Goal: Navigation & Orientation: Find specific page/section

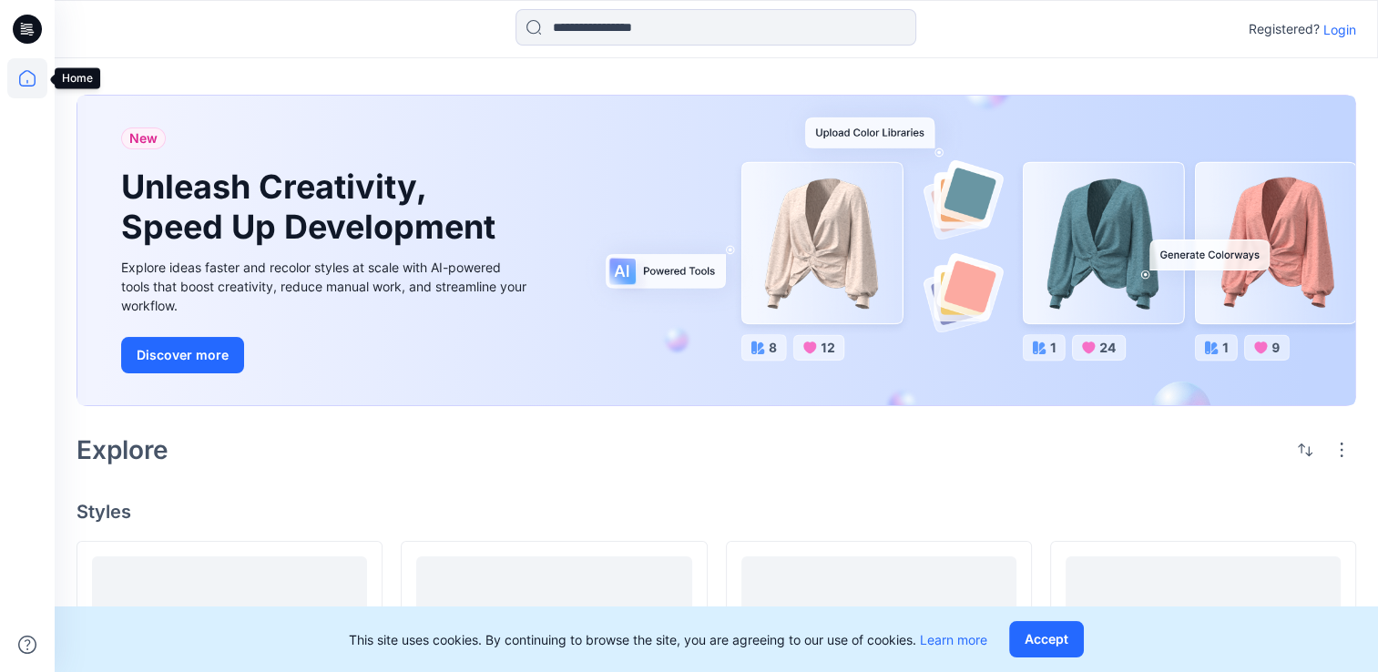
click at [23, 83] on icon at bounding box center [27, 78] width 40 height 40
click at [626, 16] on input at bounding box center [715, 27] width 401 height 36
click at [28, 82] on icon at bounding box center [27, 78] width 40 height 40
click at [30, 81] on icon at bounding box center [27, 78] width 40 height 40
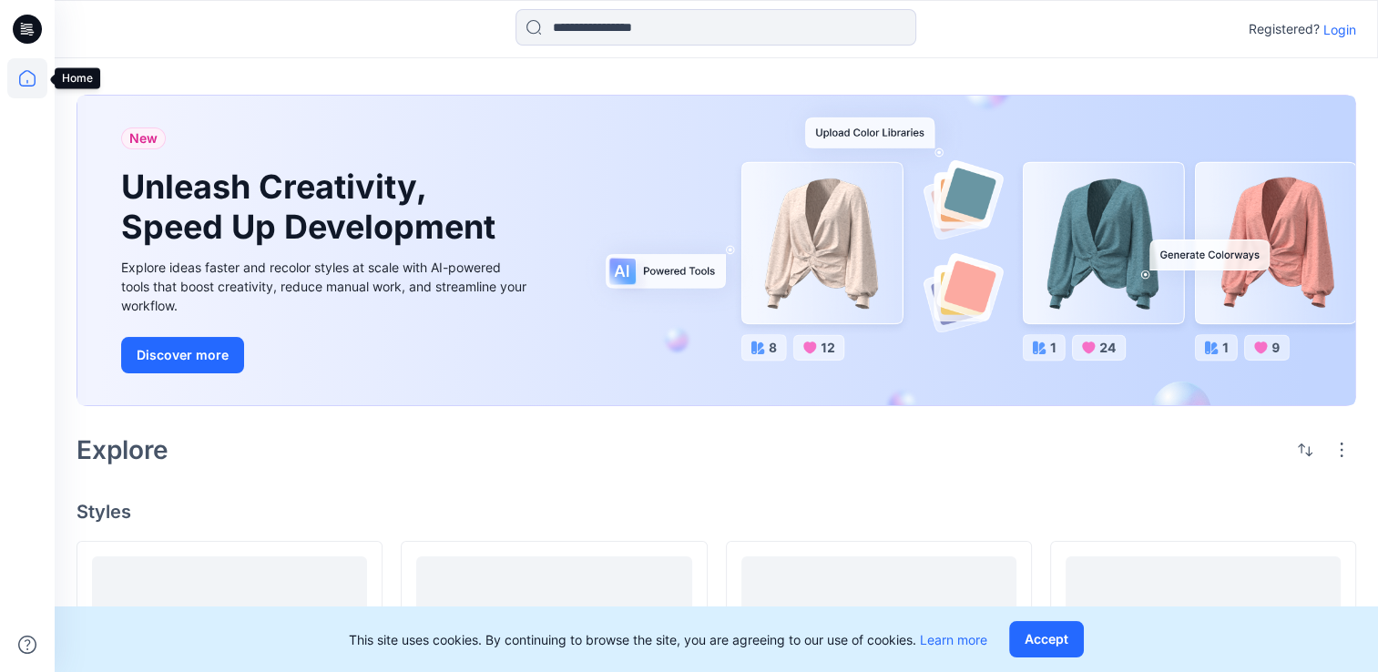
click at [20, 87] on icon at bounding box center [27, 78] width 40 height 40
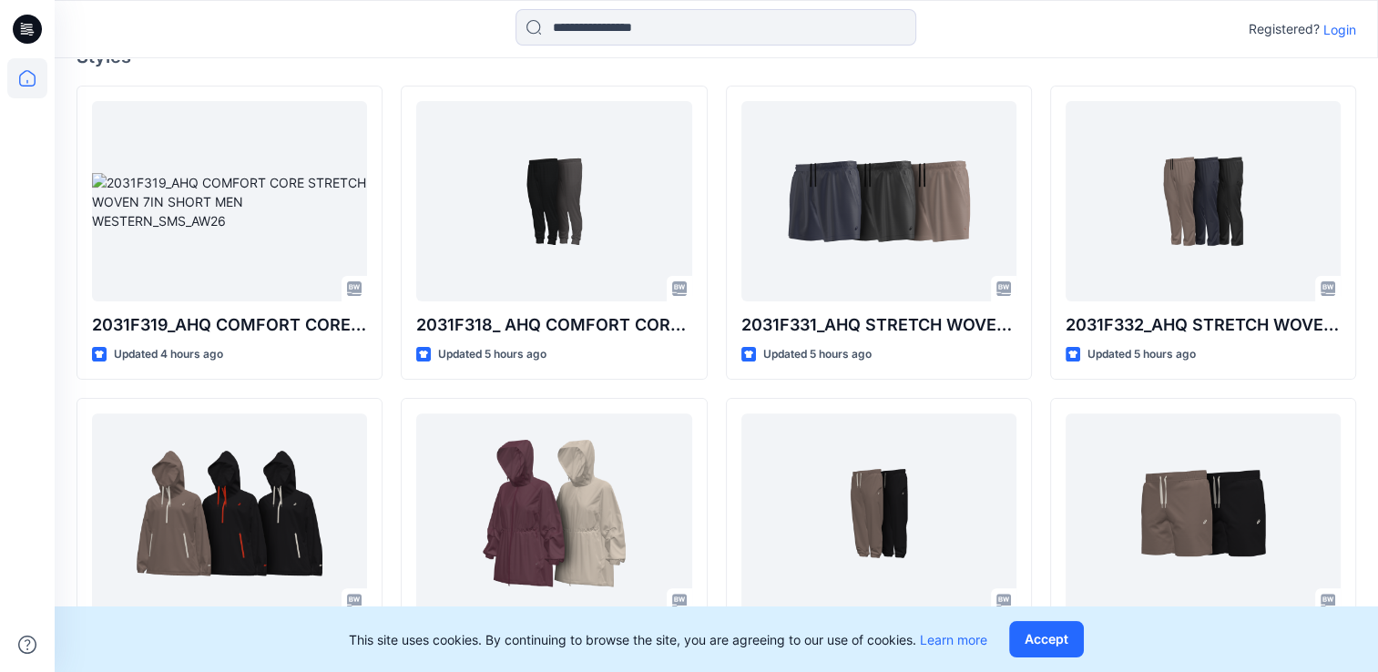
click at [1341, 37] on p "Login" at bounding box center [1339, 29] width 33 height 19
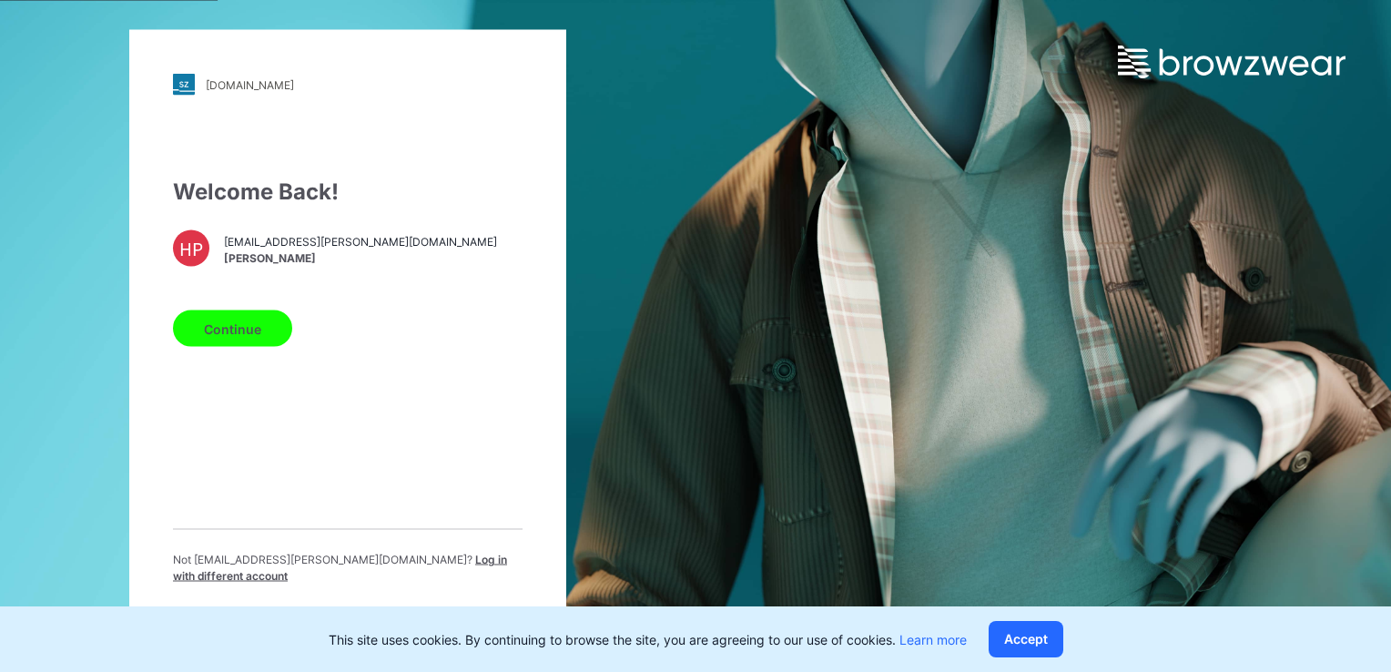
click at [254, 331] on button "Continue" at bounding box center [232, 328] width 119 height 36
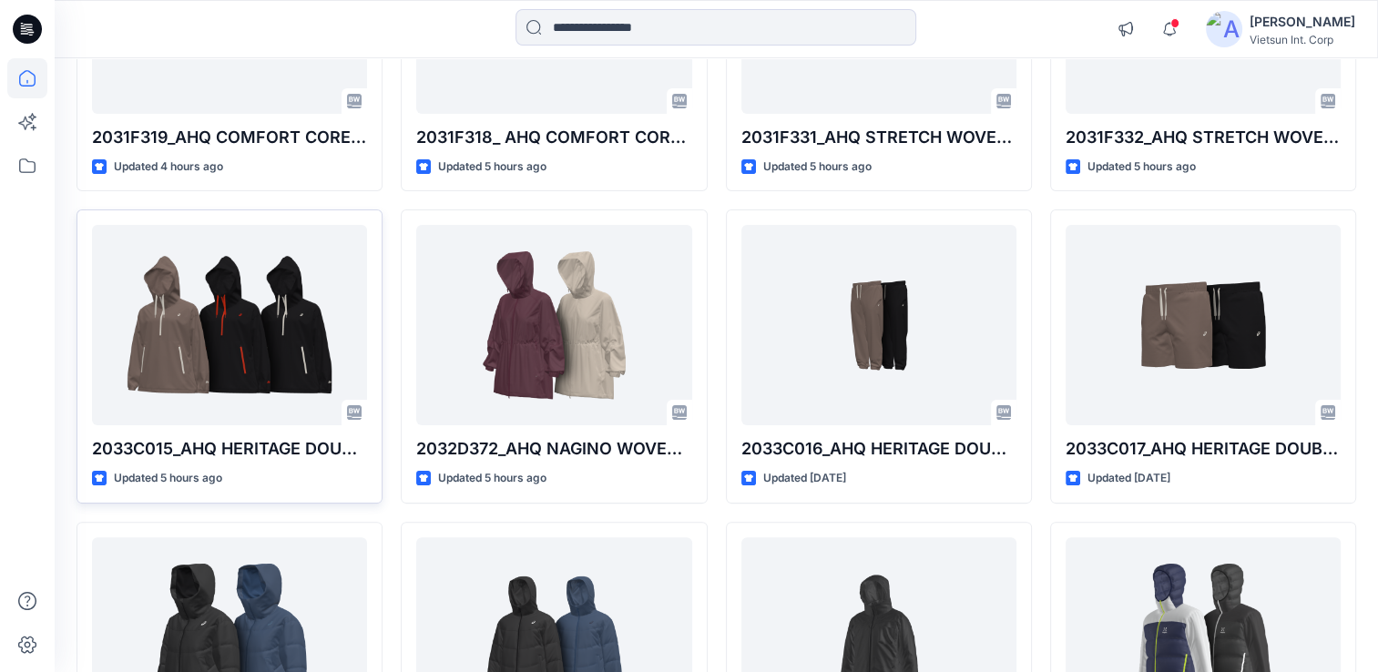
scroll to position [364, 0]
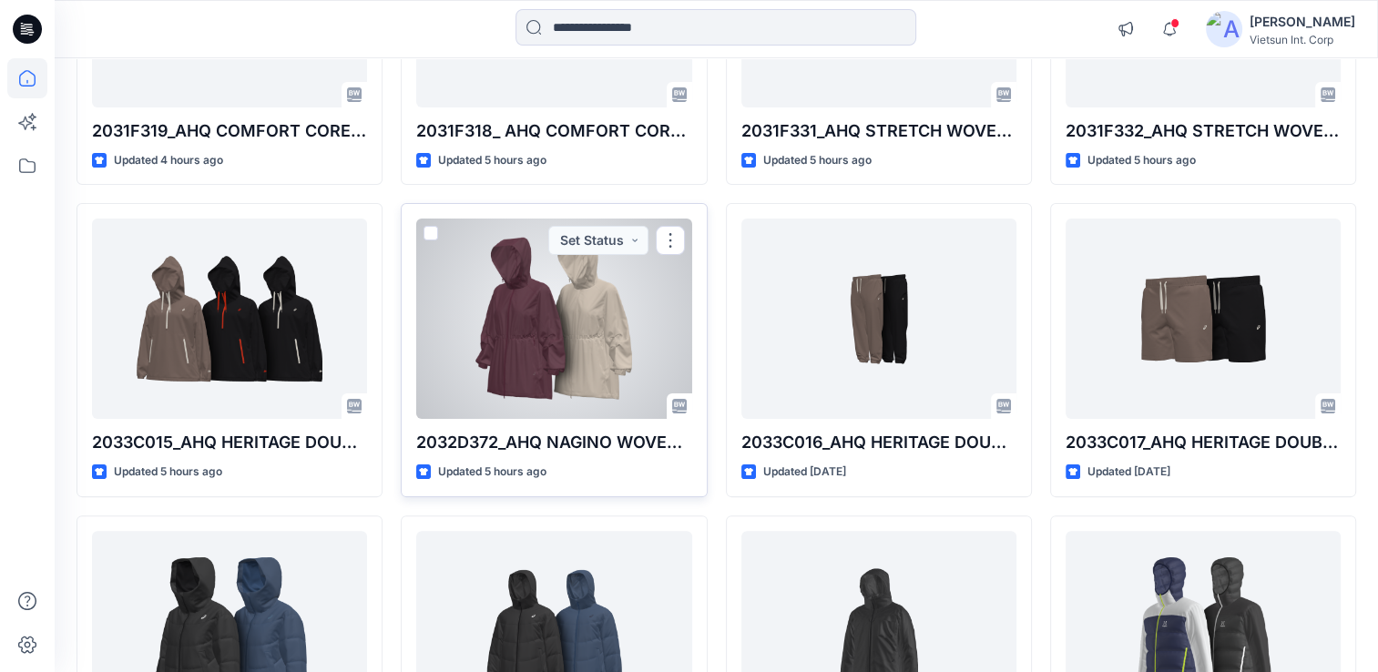
click at [565, 366] on div at bounding box center [553, 319] width 275 height 200
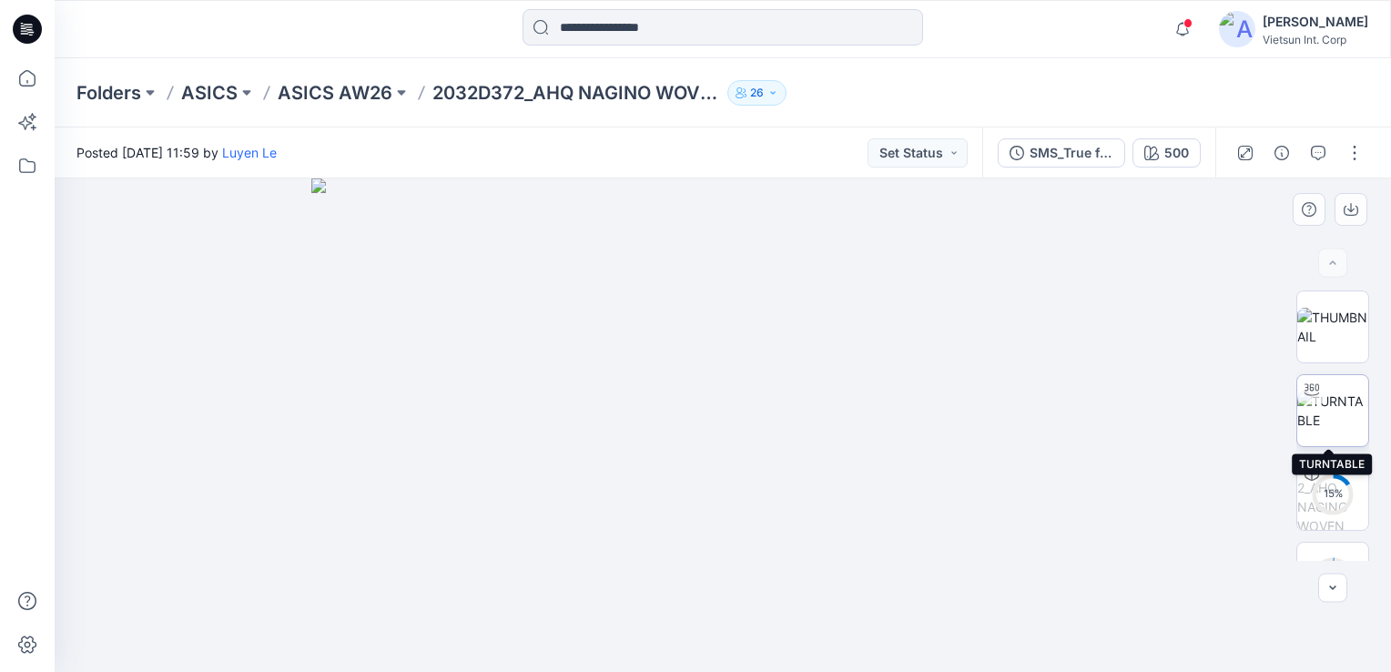
click at [1342, 413] on img at bounding box center [1332, 411] width 71 height 38
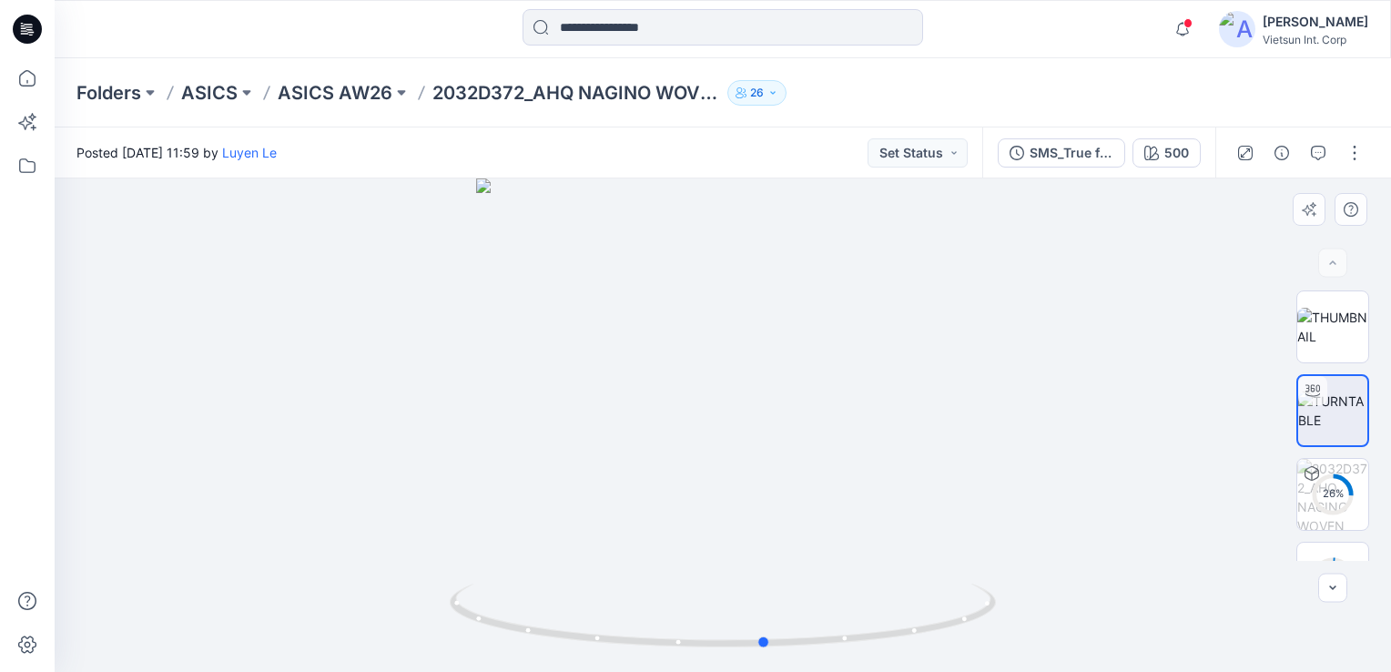
drag, startPoint x: 951, startPoint y: 583, endPoint x: 448, endPoint y: 623, distance: 504.2
click at [448, 623] on div at bounding box center [723, 424] width 1337 height 493
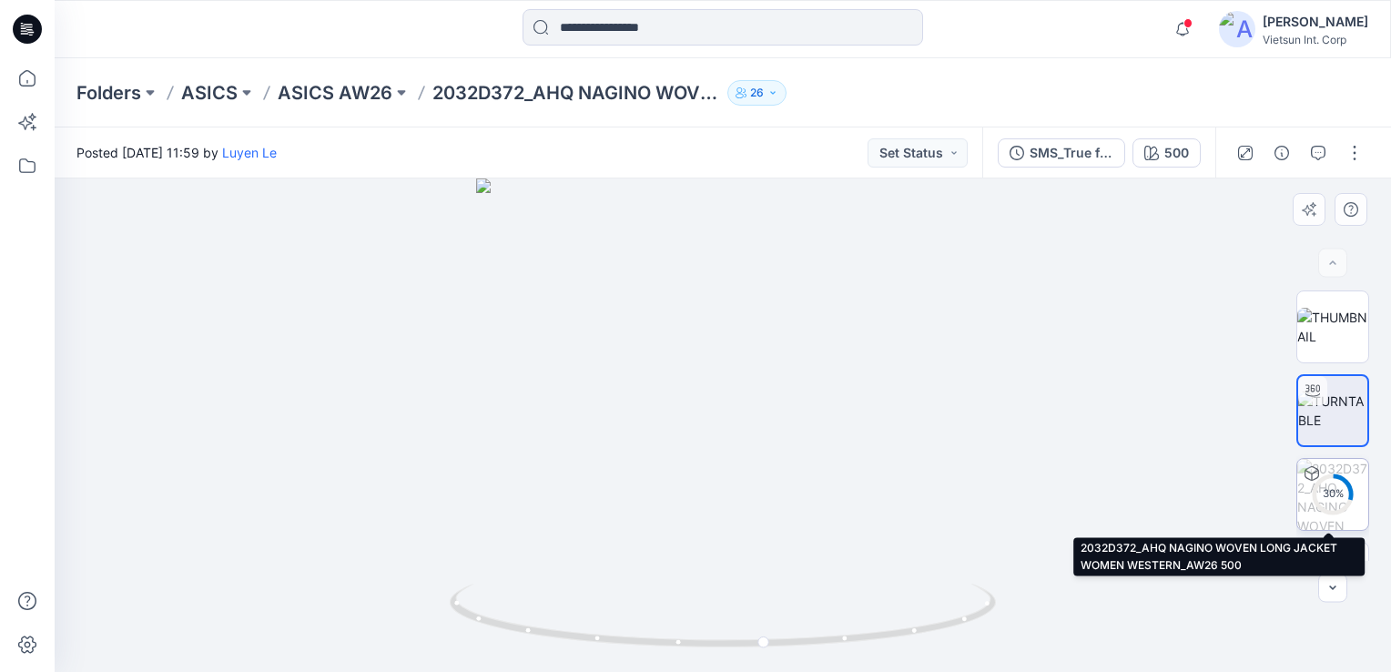
click at [1337, 515] on img at bounding box center [1332, 494] width 71 height 71
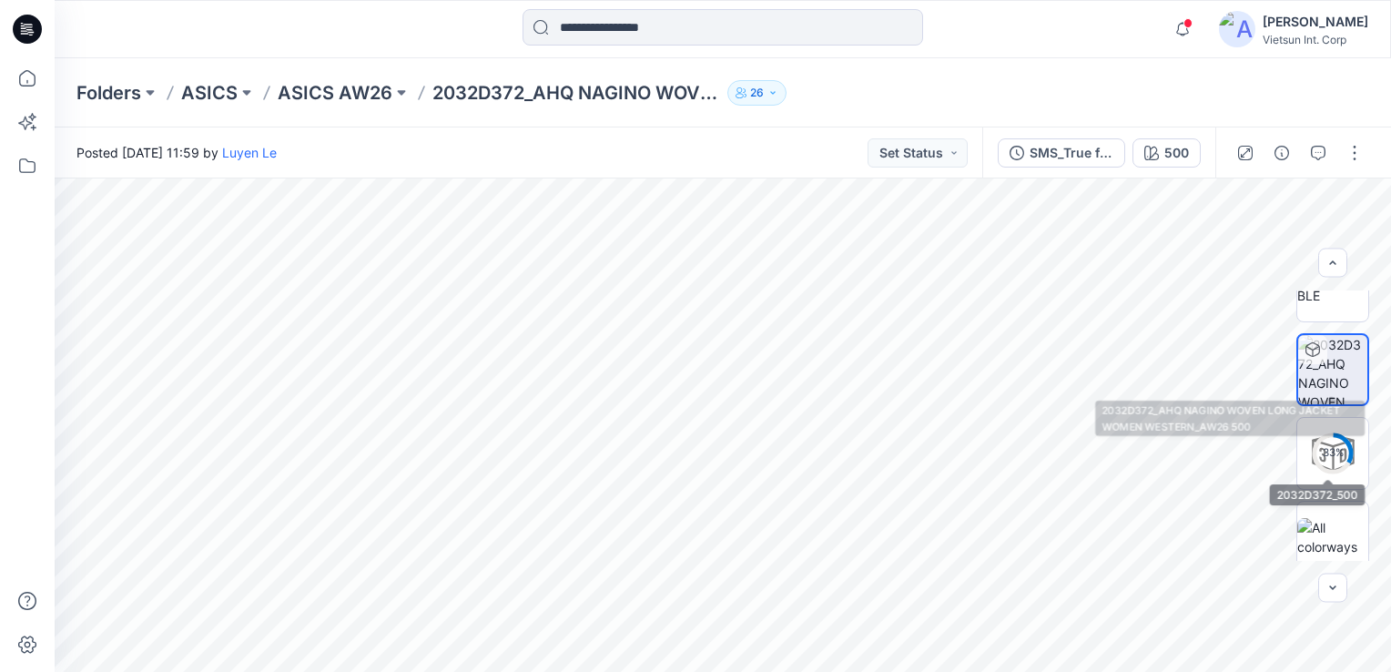
scroll to position [137, 0]
